Goal: Task Accomplishment & Management: Complete application form

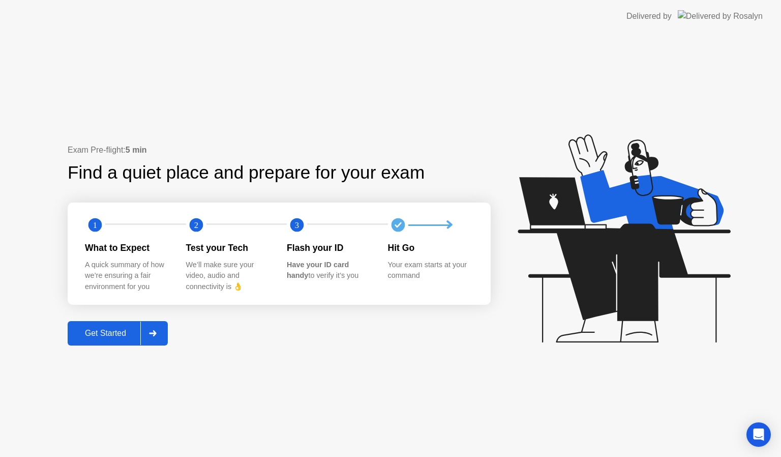
click at [105, 324] on button "Get Started" at bounding box center [118, 333] width 100 height 24
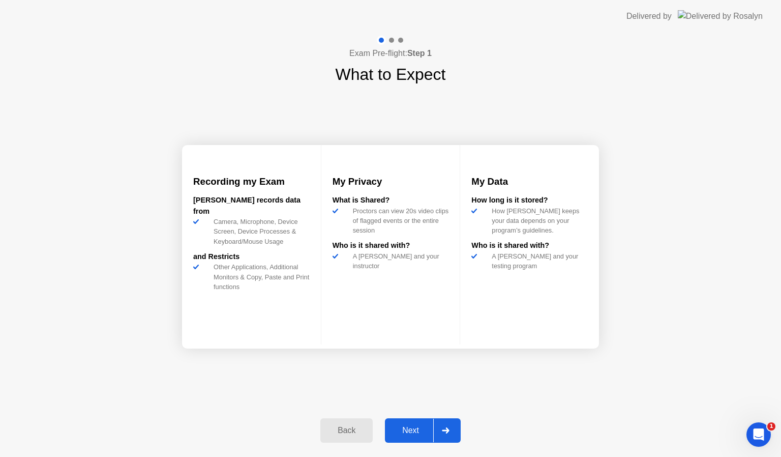
click at [413, 433] on div "Next" at bounding box center [410, 430] width 45 height 9
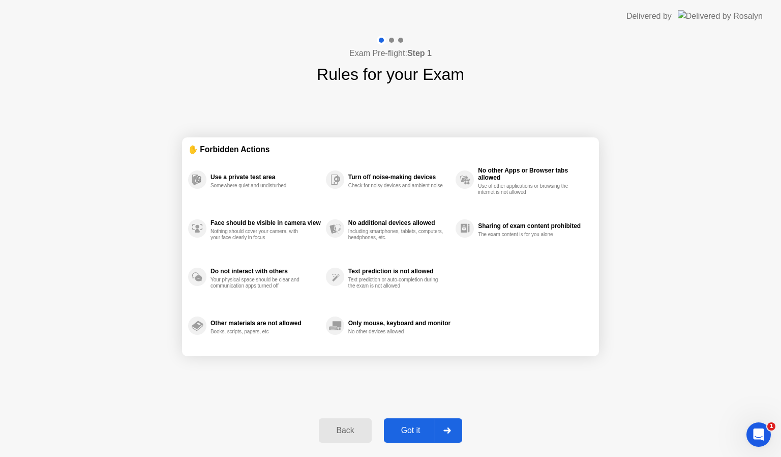
click at [413, 433] on div "Got it" at bounding box center [411, 430] width 48 height 9
select select "**********"
select select "*******"
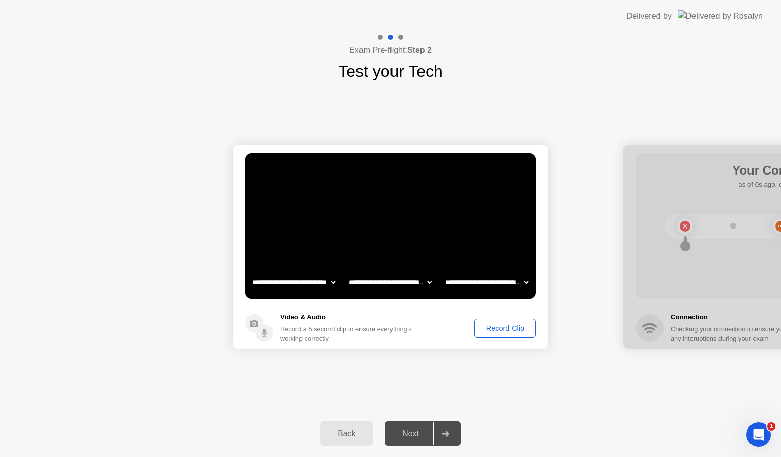
click at [509, 325] on div "Record Clip" at bounding box center [505, 328] width 54 height 8
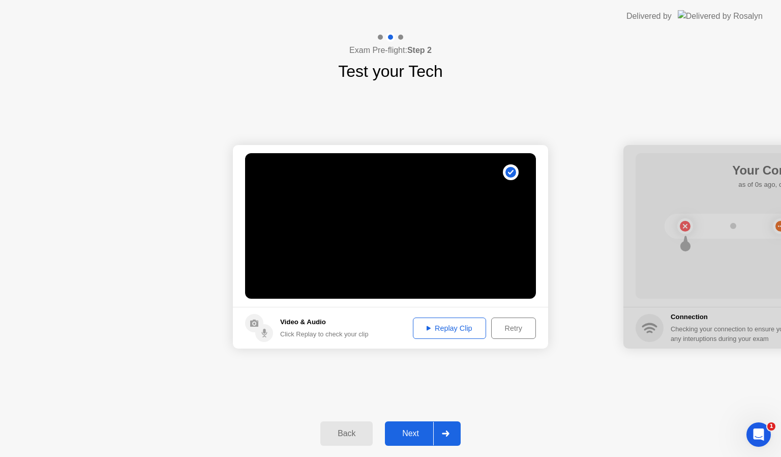
click at [404, 429] on div "Next" at bounding box center [410, 433] width 45 height 9
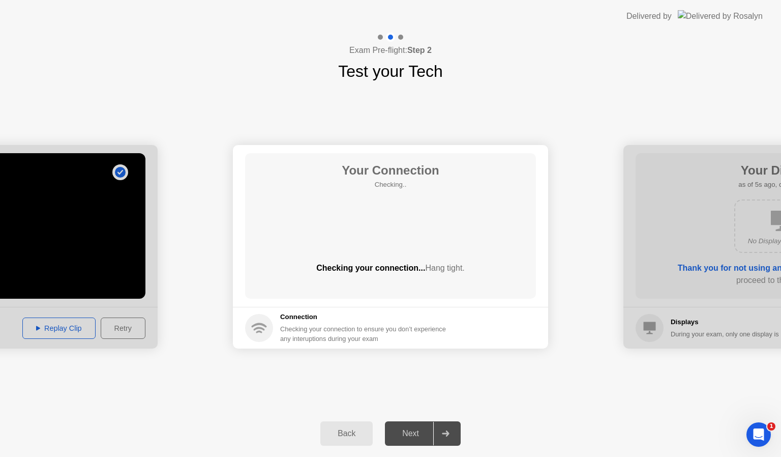
click at [406, 435] on div "Next" at bounding box center [410, 433] width 45 height 9
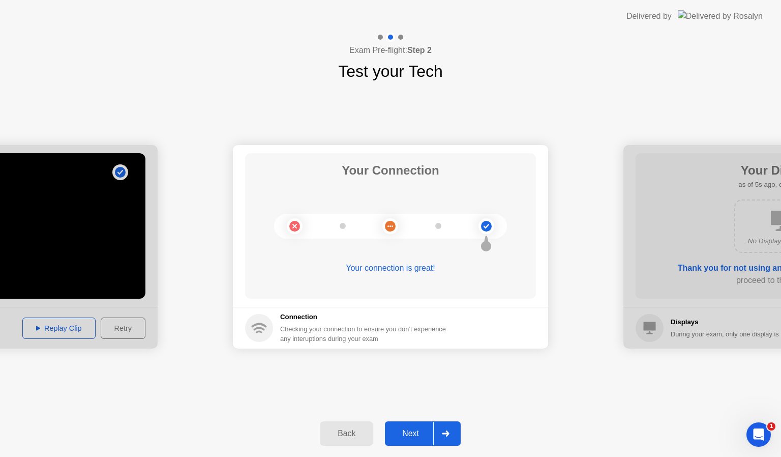
click at [406, 435] on div "Next" at bounding box center [410, 433] width 45 height 9
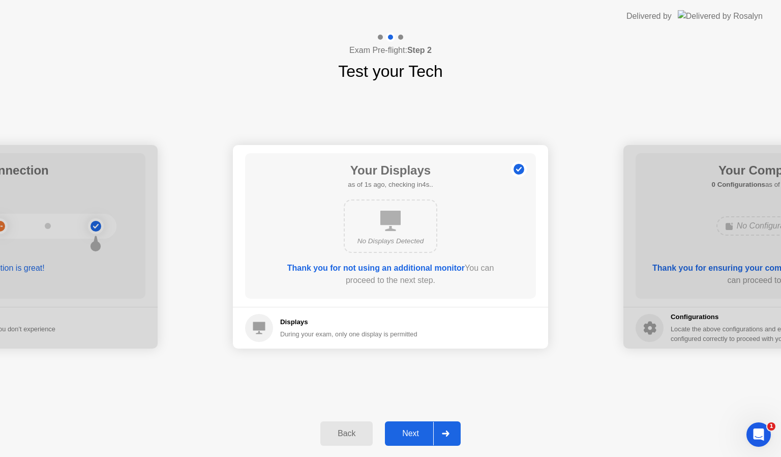
click at [406, 435] on div "Next" at bounding box center [410, 433] width 45 height 9
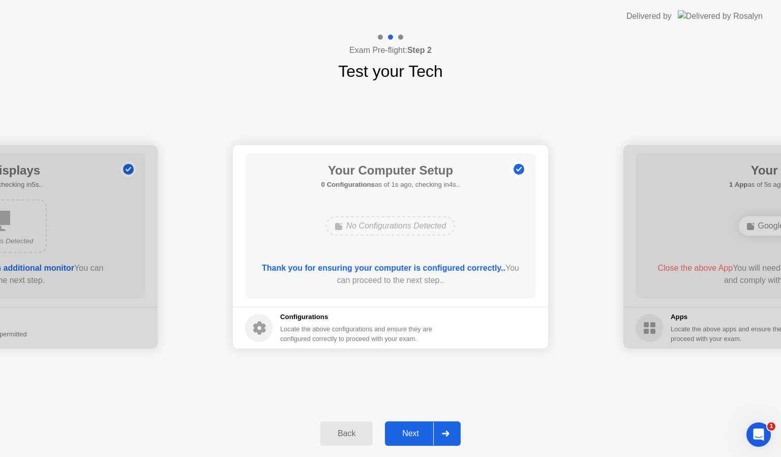
click at [406, 435] on div "Next" at bounding box center [410, 433] width 45 height 9
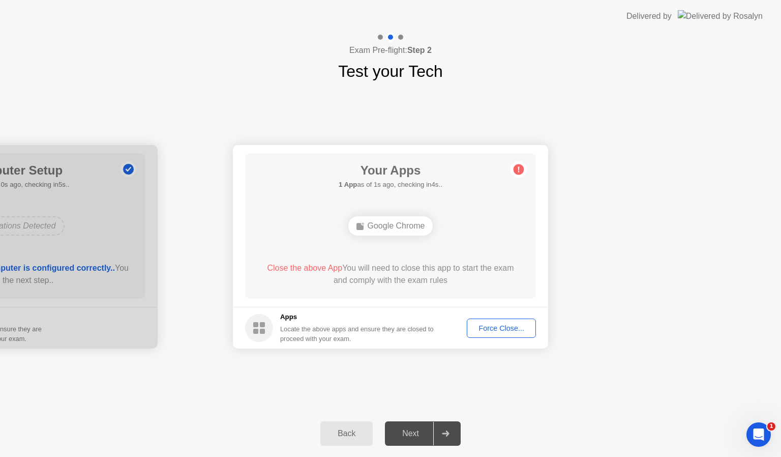
click at [489, 326] on div "Force Close..." at bounding box center [502, 328] width 62 height 8
click at [498, 325] on div "Force Close..." at bounding box center [502, 328] width 62 height 8
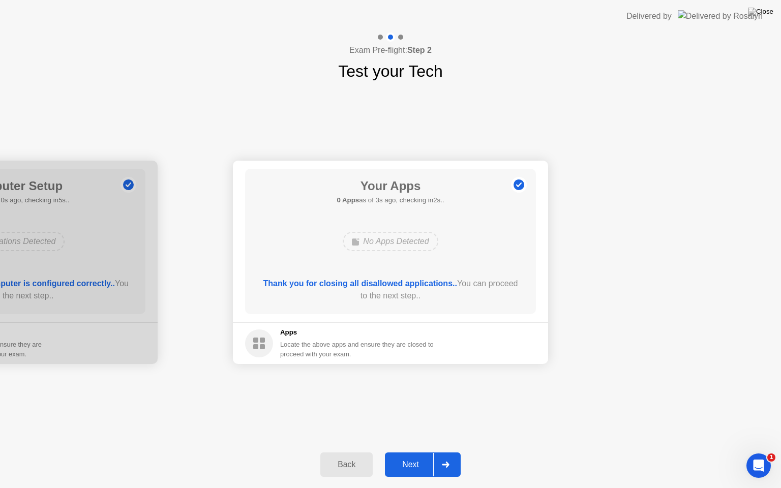
click at [412, 456] on div "Next" at bounding box center [410, 464] width 45 height 9
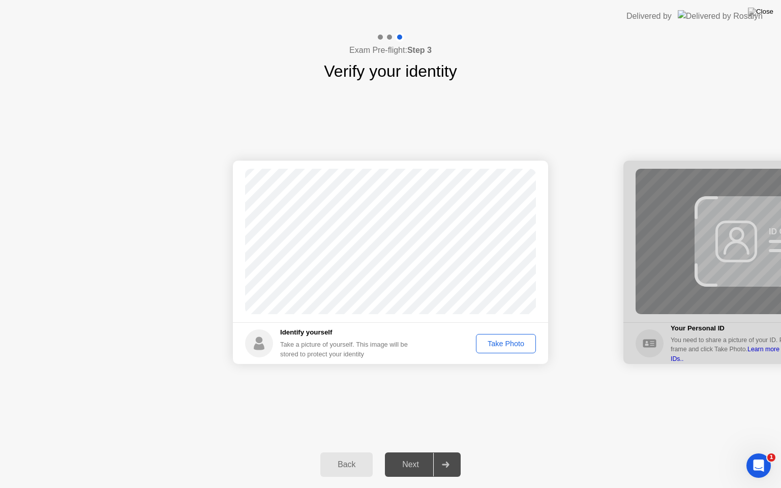
click at [511, 346] on div "Take Photo" at bounding box center [506, 344] width 53 height 8
click at [417, 456] on div "Next" at bounding box center [410, 464] width 45 height 9
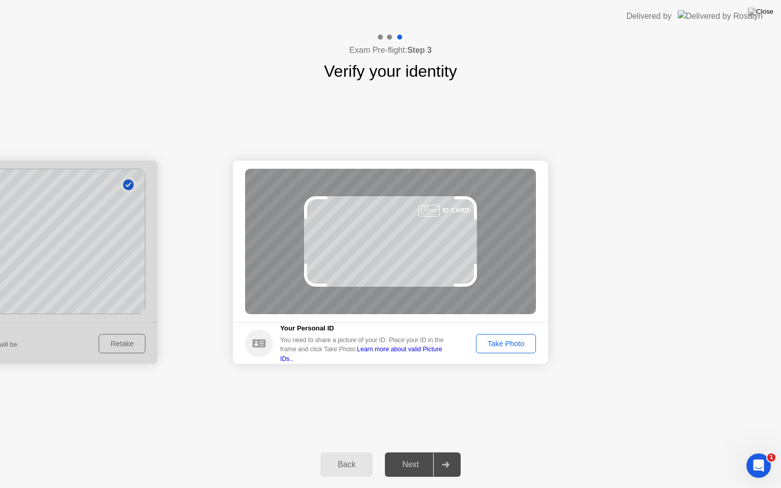
click at [496, 336] on button "Take Photo" at bounding box center [506, 343] width 60 height 19
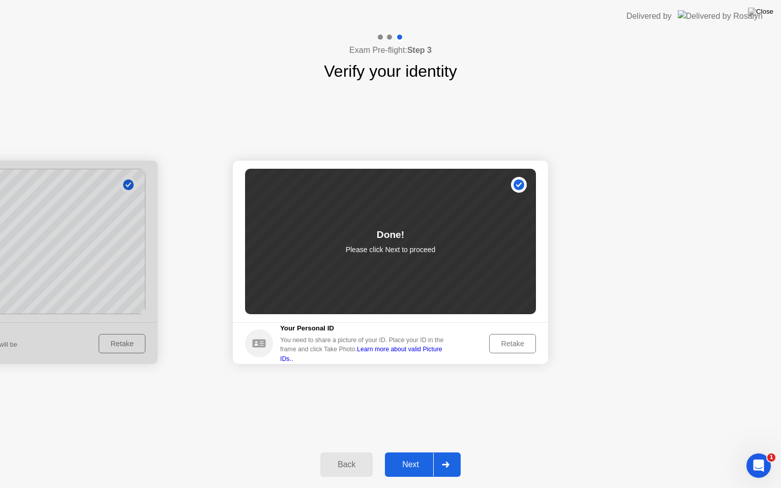
click at [416, 456] on button "Next" at bounding box center [423, 465] width 76 height 24
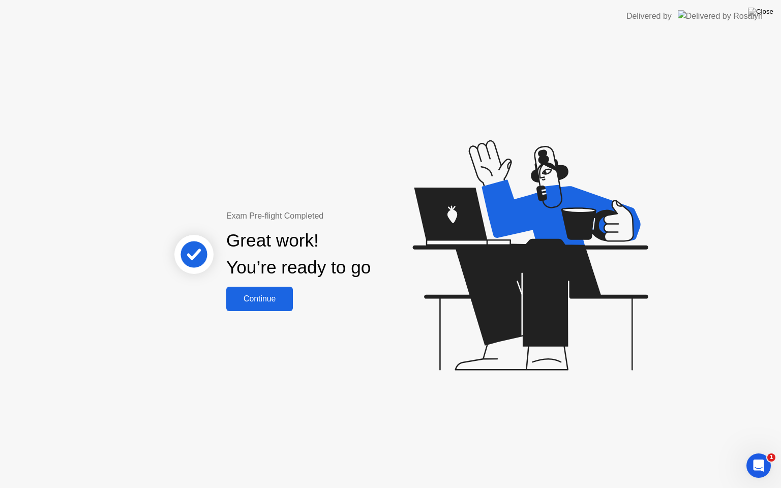
click at [265, 305] on button "Continue" at bounding box center [259, 299] width 67 height 24
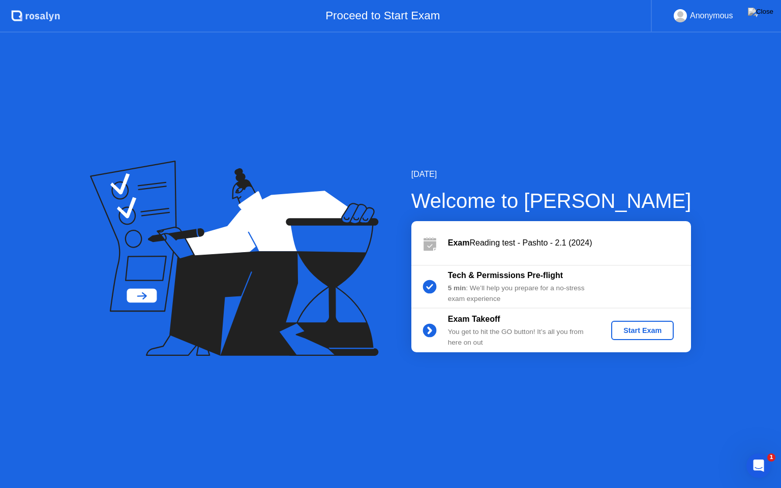
click at [637, 334] on div "Start Exam" at bounding box center [643, 331] width 54 height 8
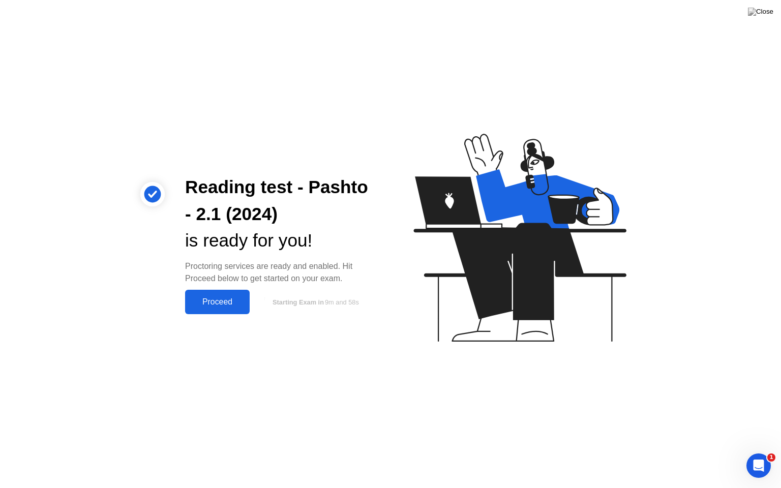
click at [225, 298] on div "Proceed" at bounding box center [217, 302] width 59 height 9
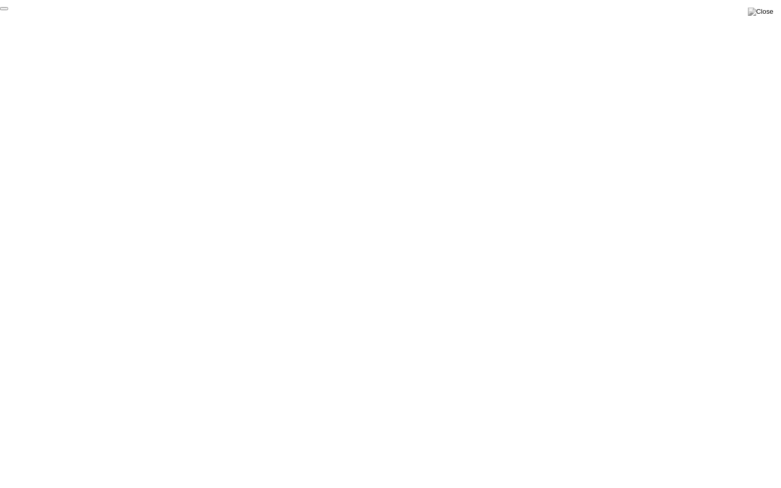
click at [8, 10] on button "End Proctoring Session" at bounding box center [4, 8] width 8 height 3
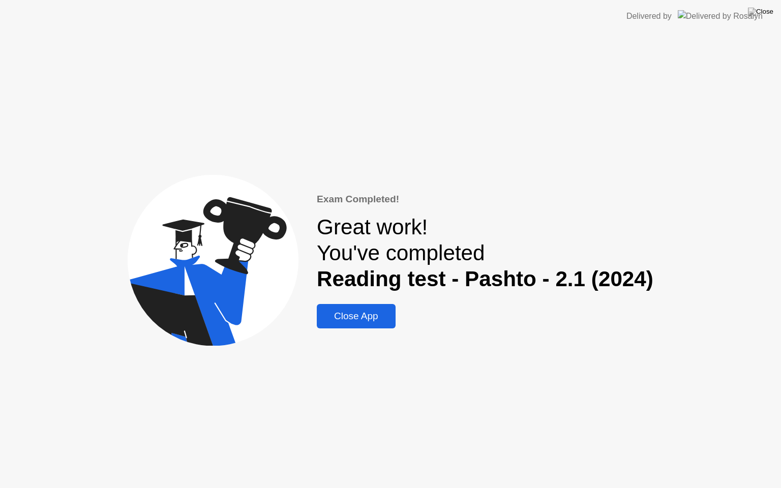
click at [366, 317] on div "Close App" at bounding box center [356, 316] width 73 height 11
